Goal: Transaction & Acquisition: Book appointment/travel/reservation

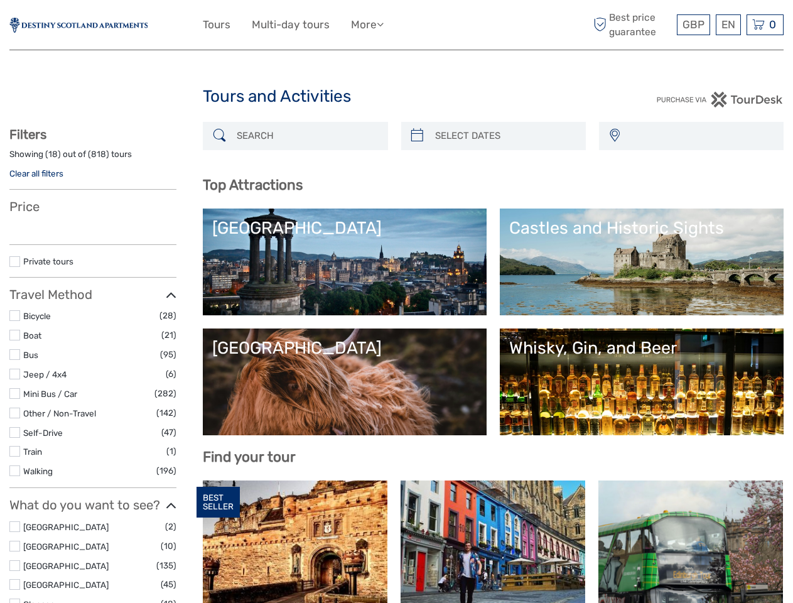
select select
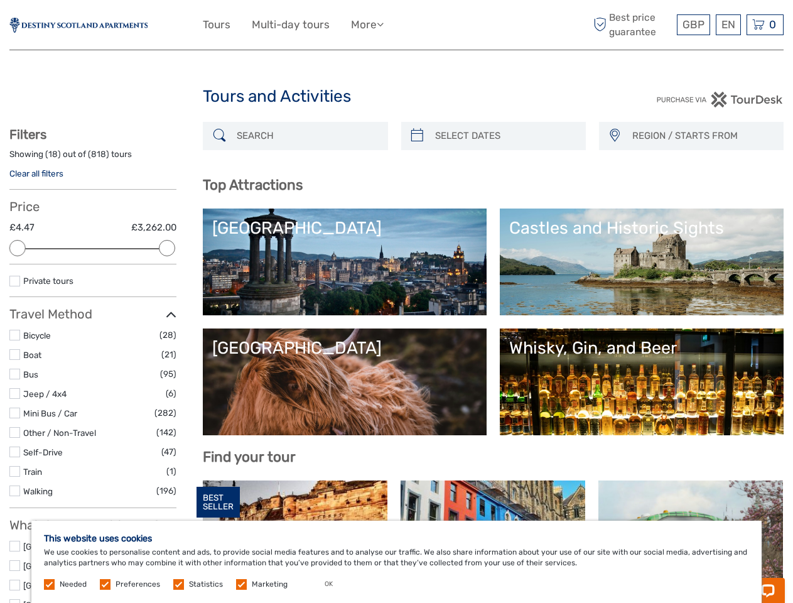
click at [396, 25] on ul "Tours Multi-day tours More Travel Articles Back to Web Travel Articles Back to …" at bounding box center [303, 25] width 200 height 18
click at [369, 24] on link "More" at bounding box center [367, 25] width 33 height 18
click at [384, 24] on icon at bounding box center [380, 24] width 7 height 11
click at [693, 24] on span "GBP" at bounding box center [694, 24] width 22 height 13
click at [728, 24] on div "EN English Español Deutsch" at bounding box center [728, 24] width 25 height 21
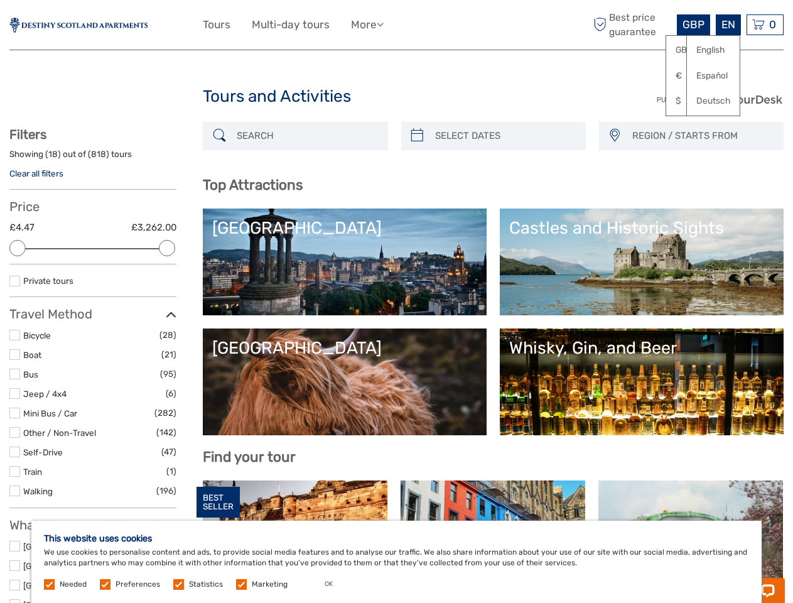
click at [765, 24] on div "0 Items Total £0.00 Checkout The shopping cart is empty." at bounding box center [765, 24] width 37 height 21
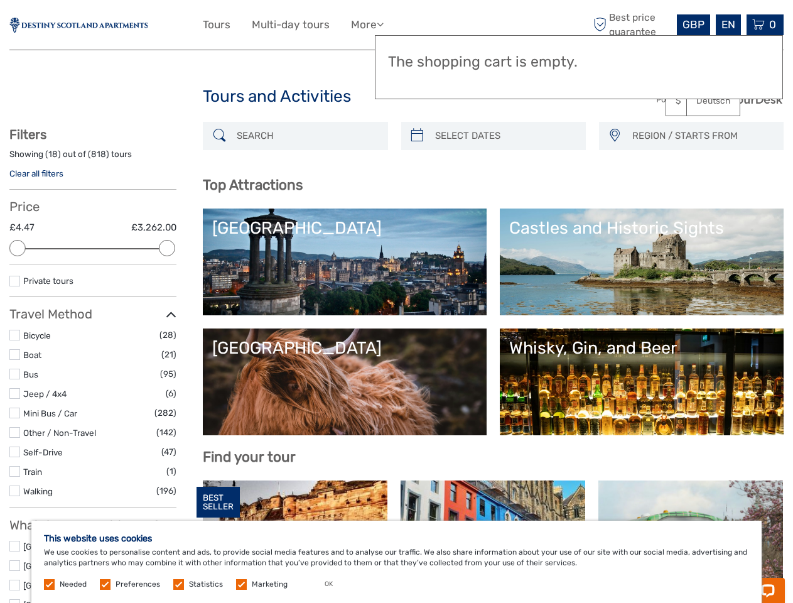
click at [18, 248] on div at bounding box center [17, 248] width 16 height 16
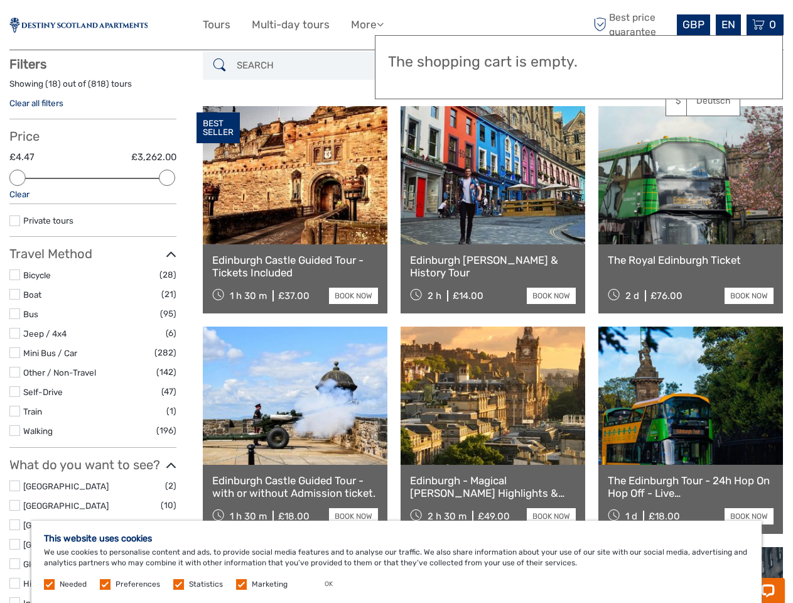
click at [167, 248] on icon at bounding box center [171, 254] width 11 height 17
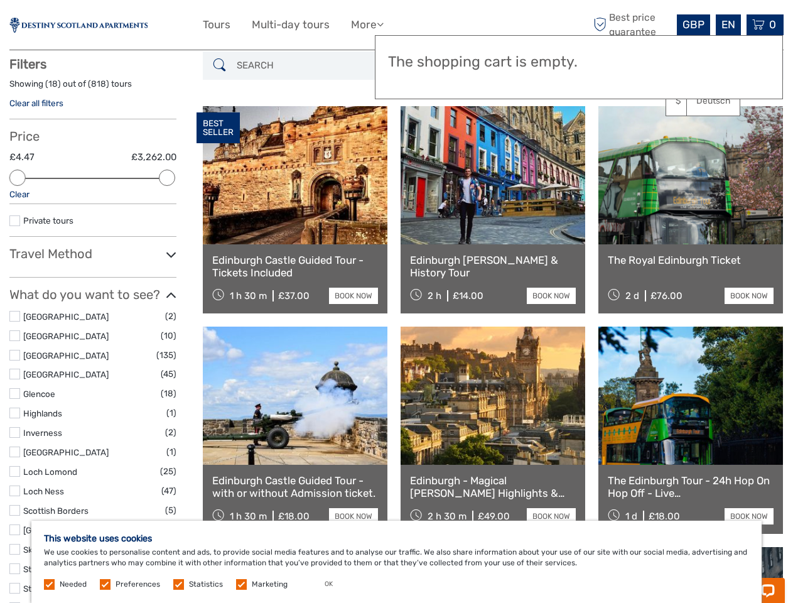
scroll to position [71, 0]
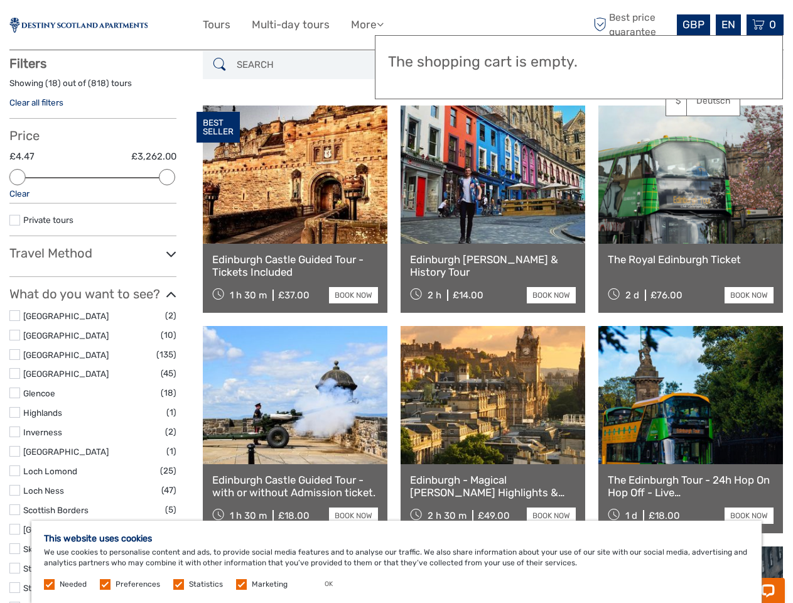
click at [417, 136] on link at bounding box center [493, 175] width 185 height 138
click at [504, 136] on link at bounding box center [493, 175] width 185 height 138
